Goal: Complete application form: Complete application form

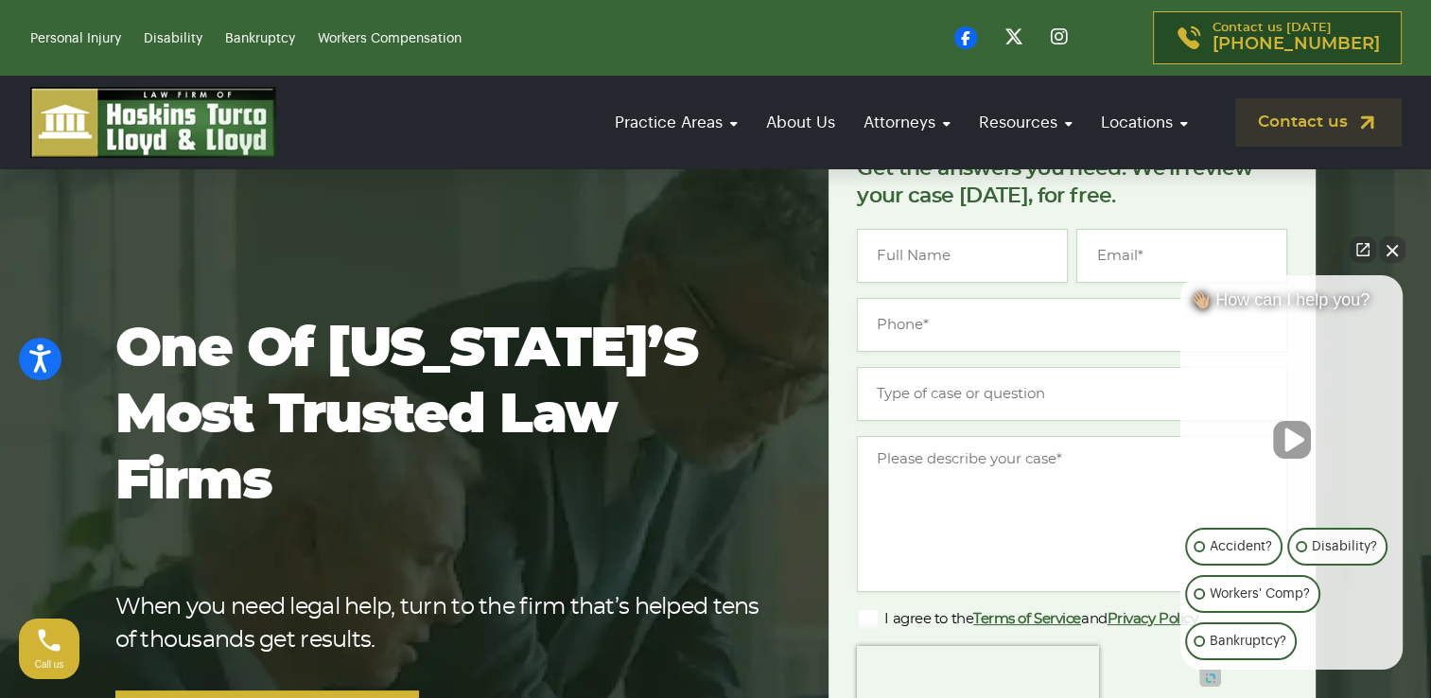
click at [1389, 255] on button "Close Intaker Chat Widget" at bounding box center [1392, 250] width 26 height 26
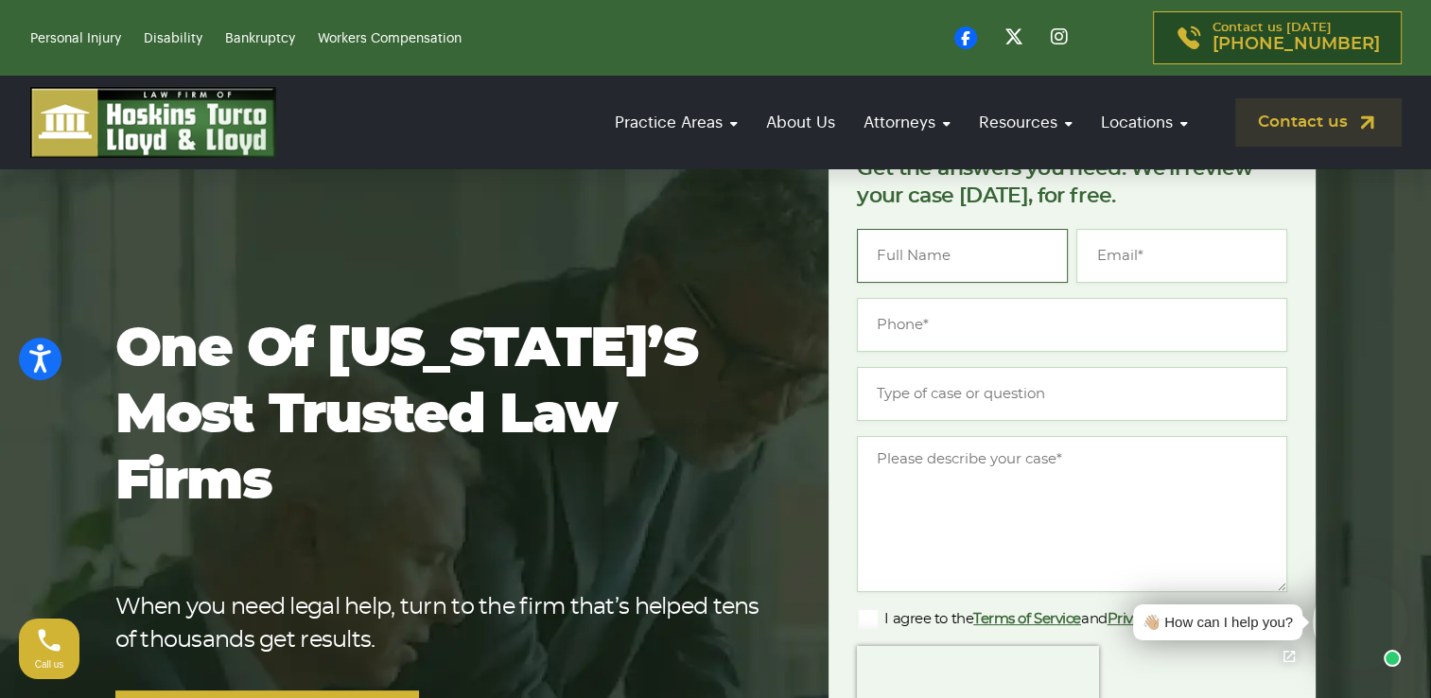
click at [976, 255] on input "Name *" at bounding box center [962, 256] width 211 height 54
type input "[PERSON_NAME]"
type input "[PERSON_NAME][EMAIL_ADDRESS][DOMAIN_NAME]"
type input "[PHONE_NUMBER]"
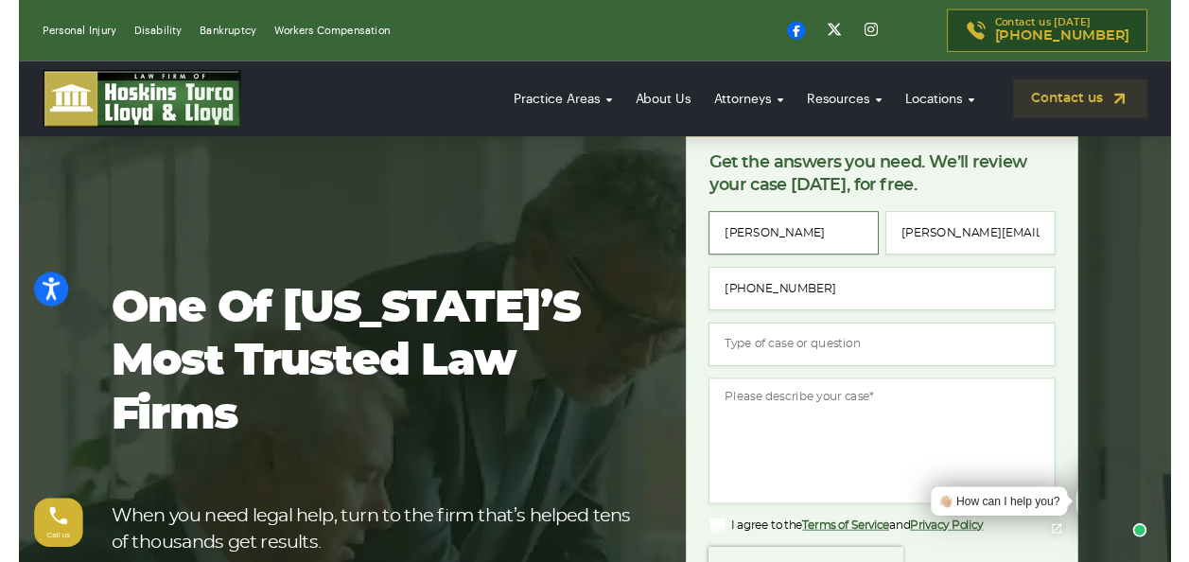
scroll to position [95, 0]
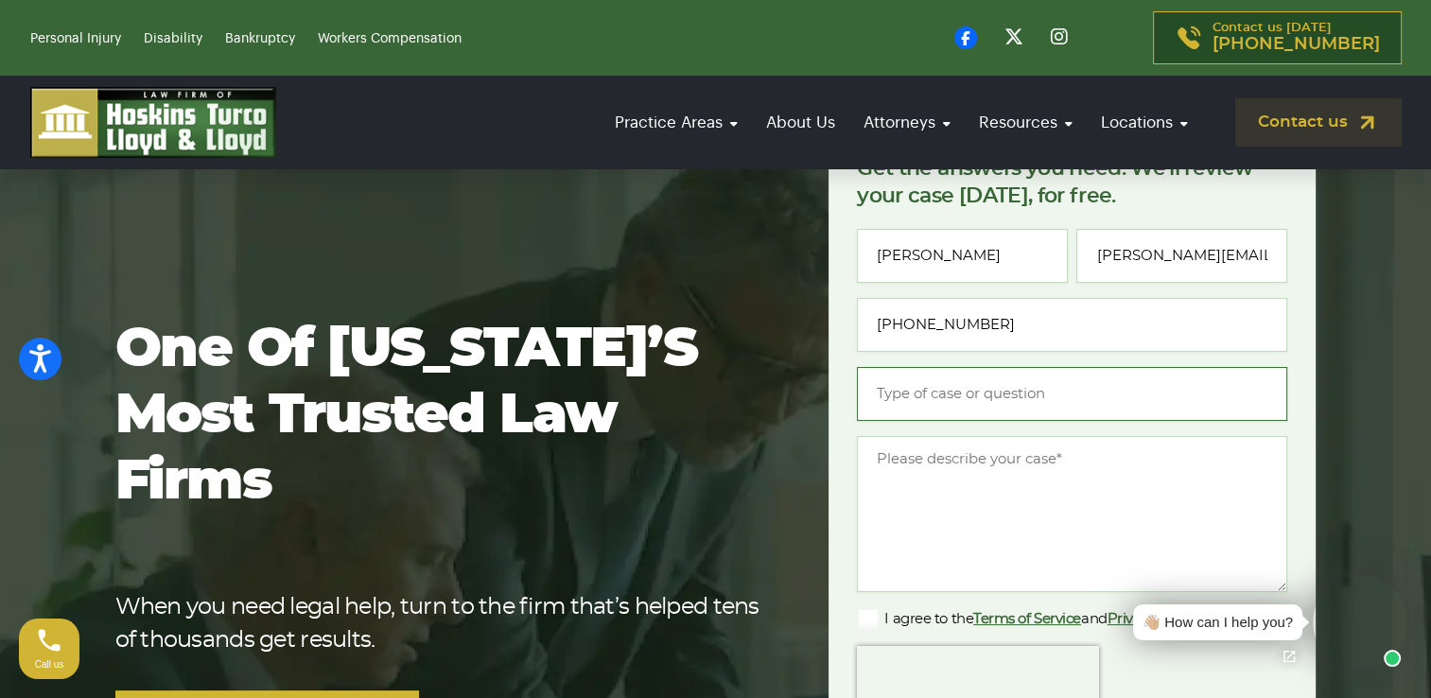
click at [941, 394] on input "Type of case or question *" at bounding box center [1072, 394] width 430 height 54
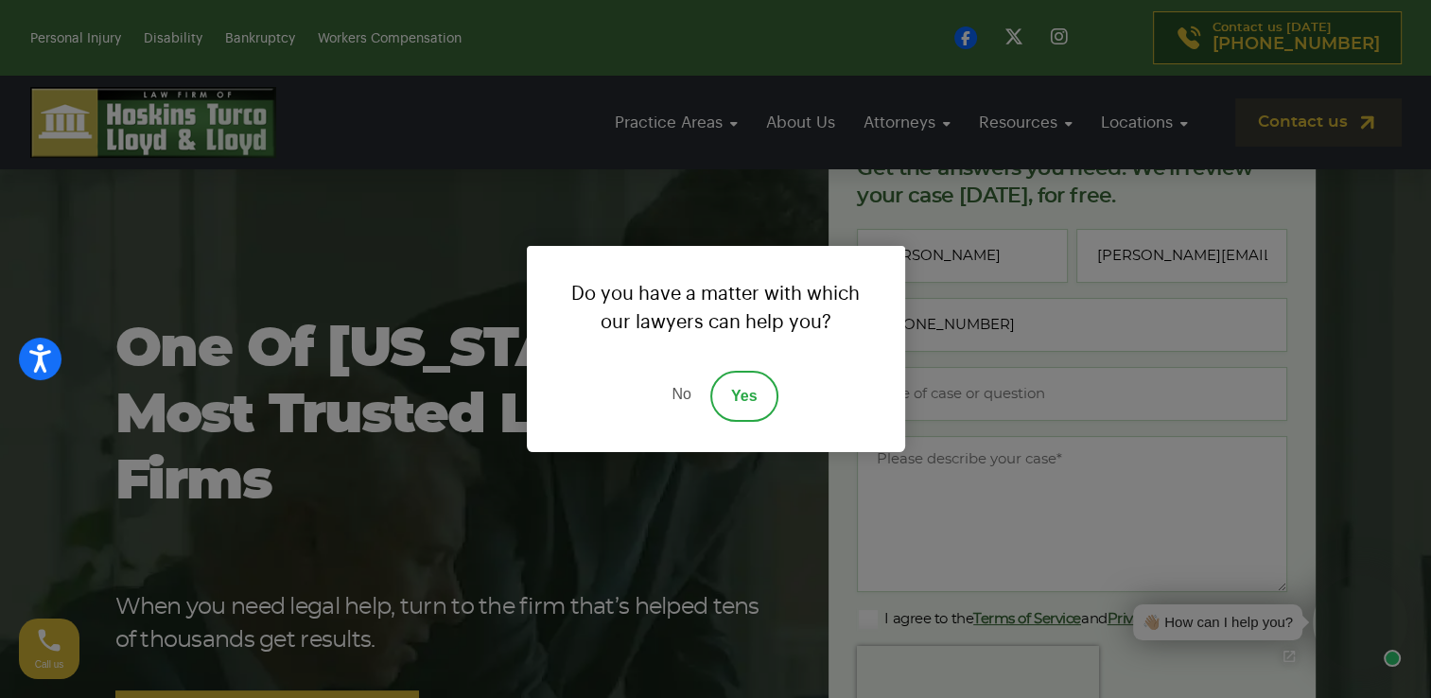
click at [735, 401] on link "Yes" at bounding box center [744, 396] width 68 height 51
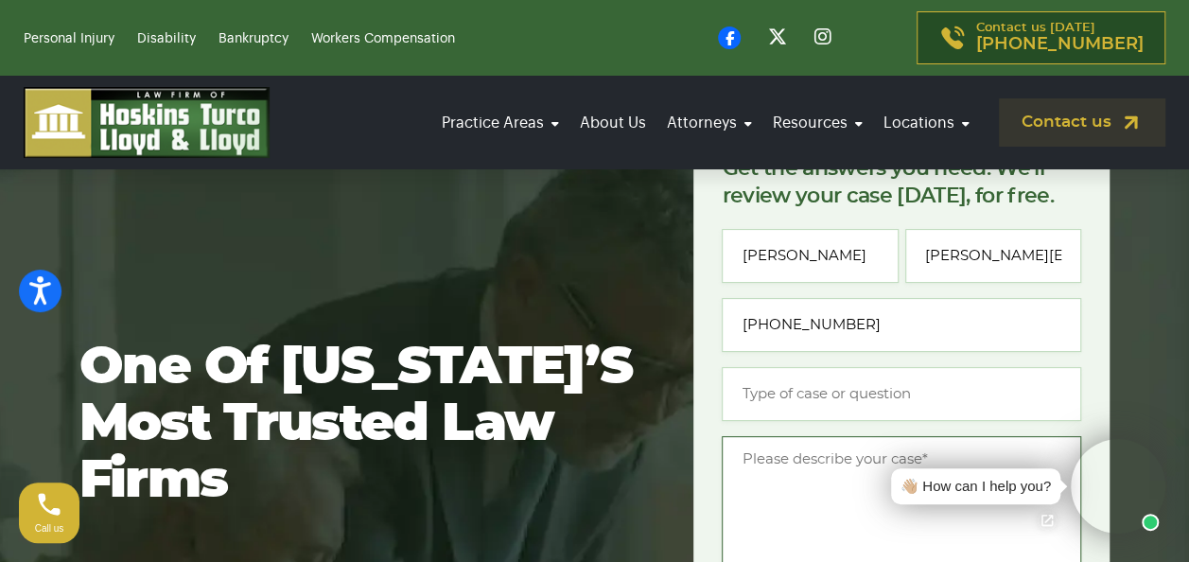
click at [753, 460] on textarea "Message *" at bounding box center [901, 514] width 359 height 156
paste textarea "Good afternoon, I hope all is well. I am reaching out to inquire about the poss…"
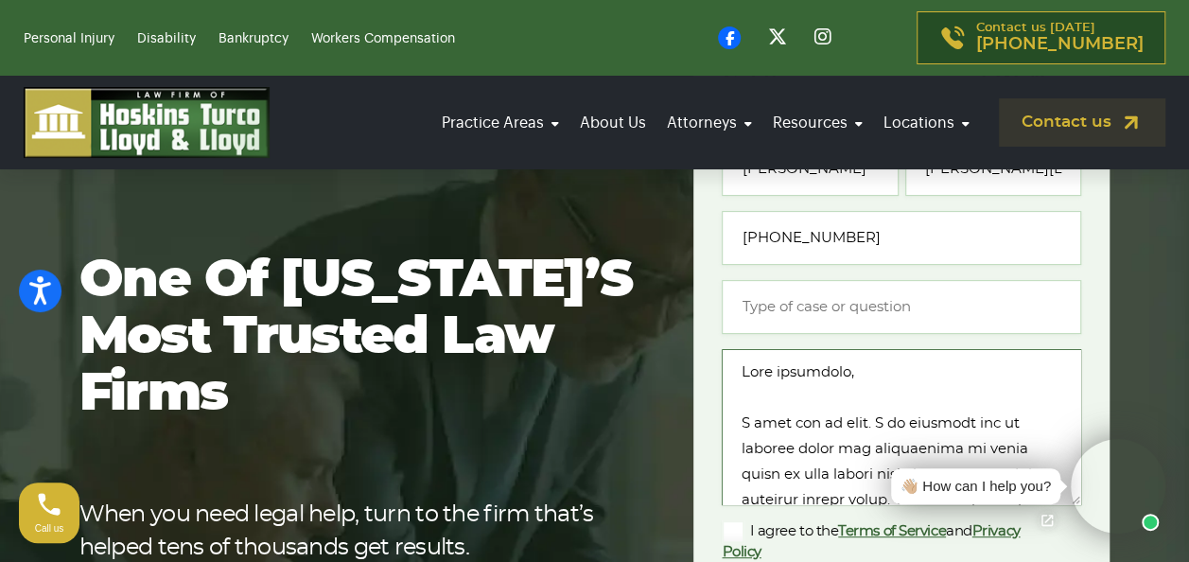
scroll to position [189, 0]
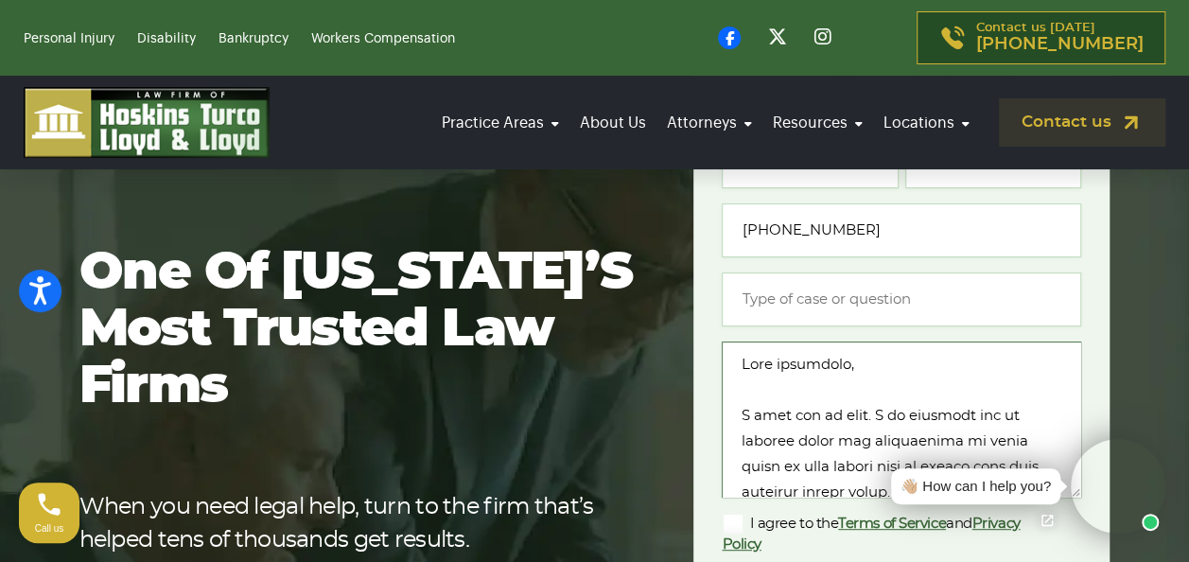
type textarea "Good afternoon, I hope all is well. I am reaching out to inquire about the poss…"
click at [766, 295] on input "Type of case or question *" at bounding box center [901, 299] width 359 height 54
drag, startPoint x: 744, startPoint y: 303, endPoint x: 778, endPoint y: 299, distance: 34.3
click at [778, 299] on input "pR" at bounding box center [901, 299] width 359 height 54
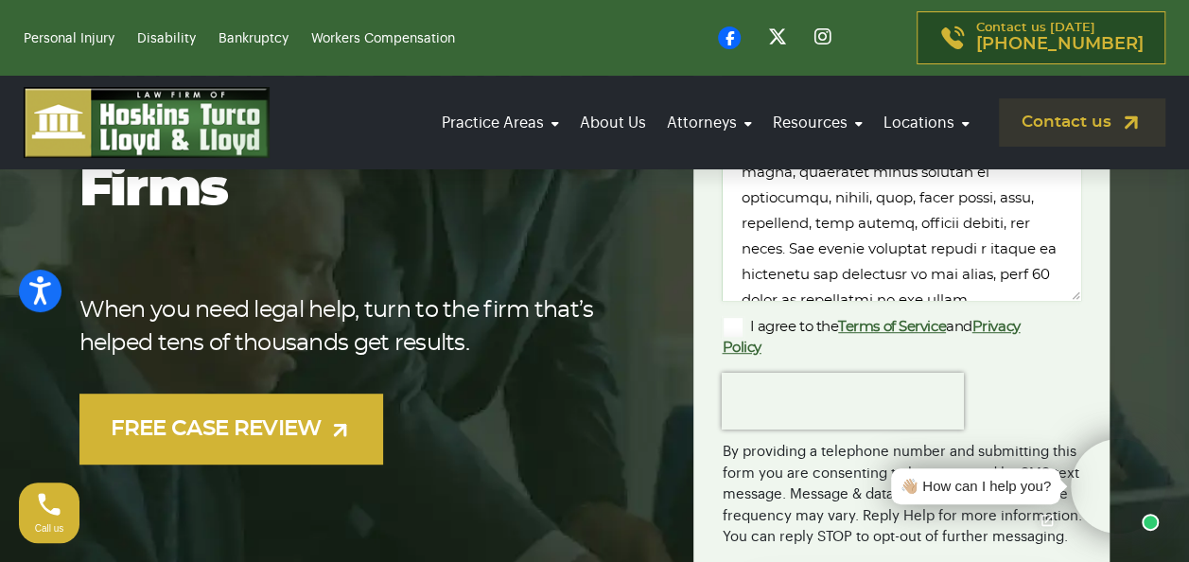
scroll to position [378, 0]
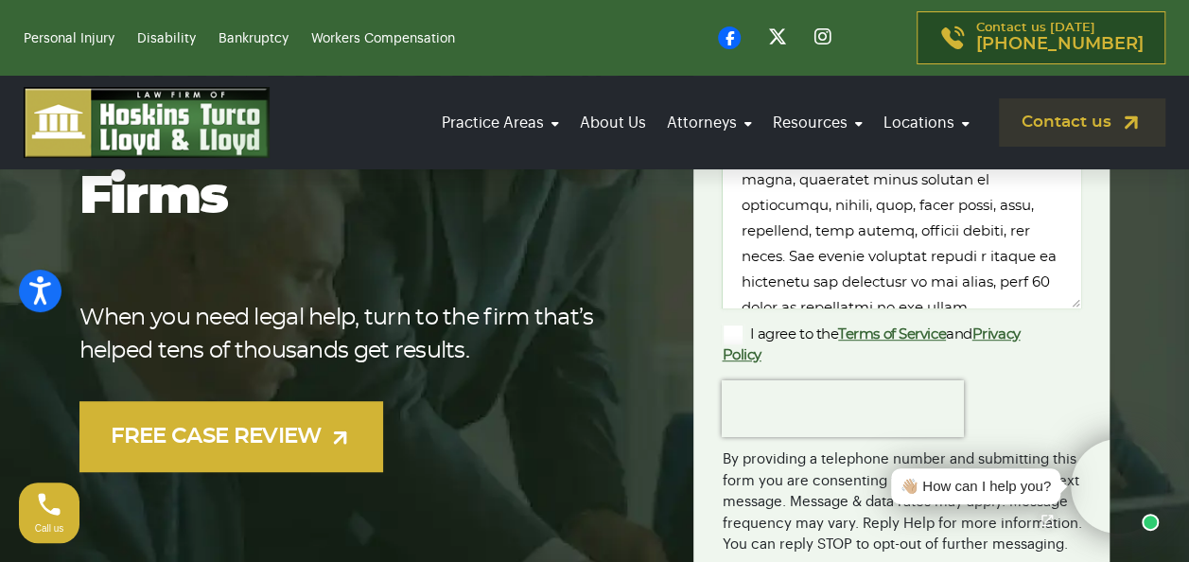
type input "PROPERTY DAMAGE ENGINEERS SPECIALIZING IN LIT"
click at [729, 335] on label "I agree to the Terms of Service and Privacy Policy" at bounding box center [886, 345] width 329 height 42
click at [0, 0] on input "I agree to the Terms of Service and Privacy Policy" at bounding box center [0, 0] width 0 height 0
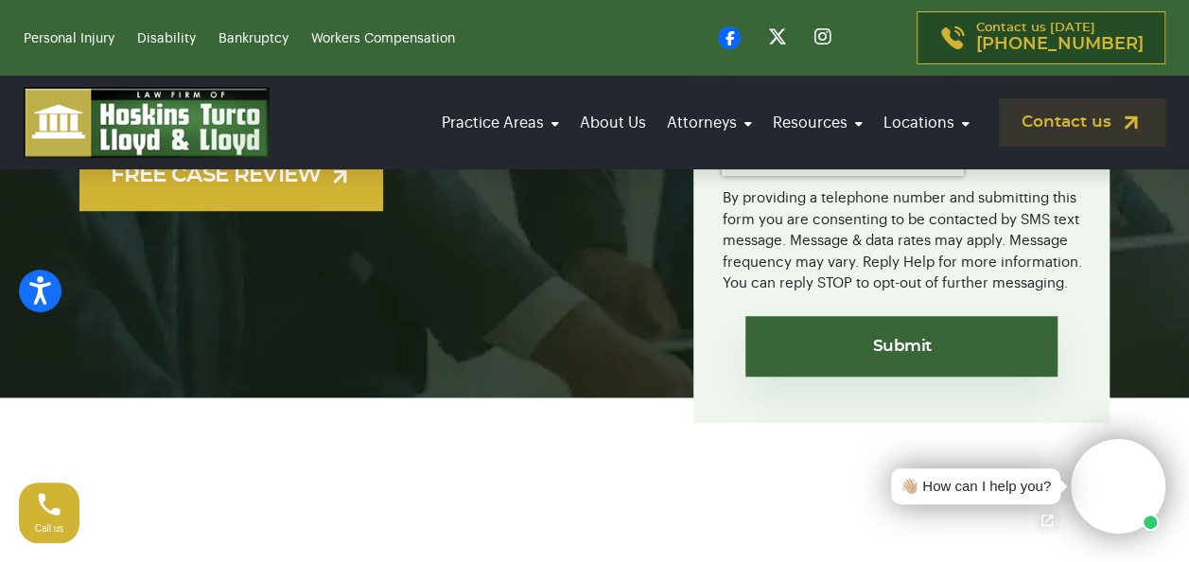
scroll to position [662, 0]
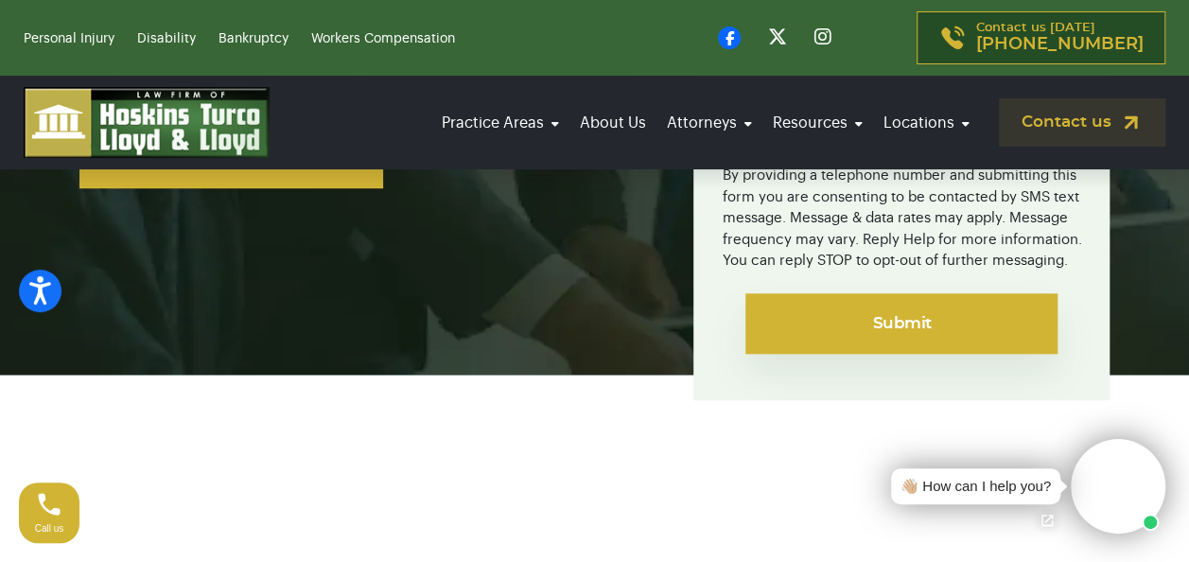
click at [903, 316] on input "Submit" at bounding box center [901, 323] width 312 height 61
